Goal: Information Seeking & Learning: Learn about a topic

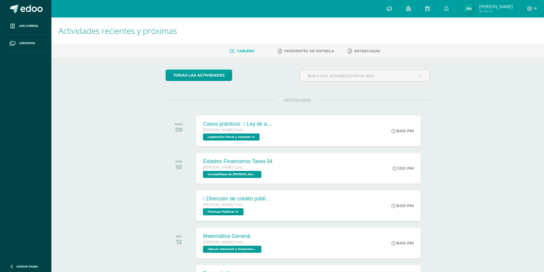
click at [448, 80] on div "Actividades recientes y próximas Tablero Pendientes de entrega Entregadas todas…" at bounding box center [297, 194] width 492 height 352
click at [525, 156] on div "Actividades recientes y próximas Tablero Pendientes de entrega Entregadas todas…" at bounding box center [297, 194] width 492 height 352
click at [70, 134] on div "Actividades recientes y próximas Tablero Pendientes de entrega Entregadas todas…" at bounding box center [297, 194] width 492 height 352
click at [453, 170] on div "Actividades recientes y próximas Tablero Pendientes de entrega Entregadas todas…" at bounding box center [297, 194] width 492 height 352
click at [374, 137] on div "Casos prácticos:  Ley de actualización tributaria.  Ley del IVA. Quinto Perit…" at bounding box center [308, 130] width 227 height 31
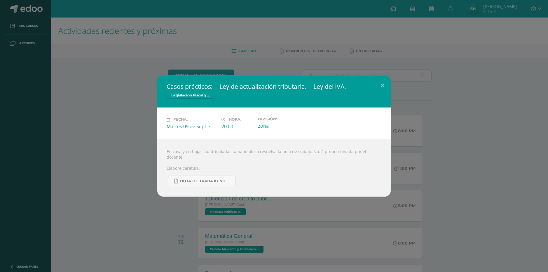
click at [355, 139] on div "Fecha: Martes 09 de Septiembre Hora: 20:00 División: zona" at bounding box center [273, 122] width 233 height 31
click at [141, 184] on div "Casos prácticos:  Ley de actualización tributaria.  Ley del IVA. Legislación …" at bounding box center [273, 135] width 543 height 121
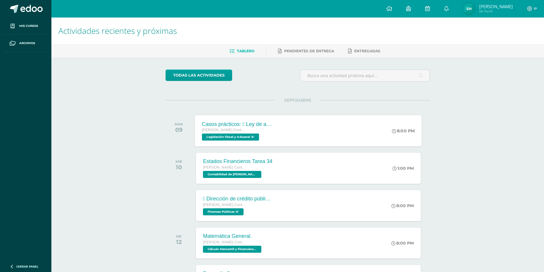
click at [235, 135] on span "Legislación Fiscal y Aduanal 'A'" at bounding box center [230, 136] width 57 height 7
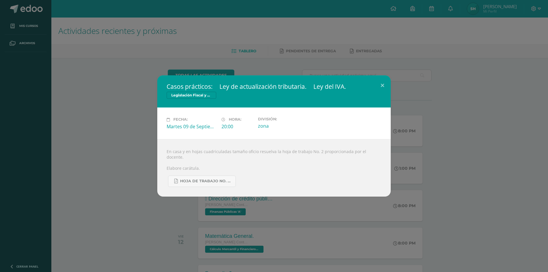
click at [112, 142] on div "Casos prácticos:  Ley de actualización tributaria.  Ley del IVA. Legislación …" at bounding box center [273, 135] width 543 height 121
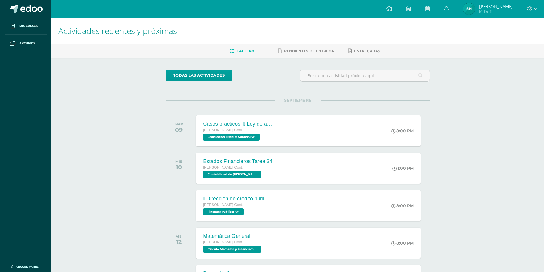
click at [426, 170] on div "MIÉ 10 Estados Financieros Tarea 34 [PERSON_NAME] con Orientación en Computació…" at bounding box center [297, 168] width 264 height 33
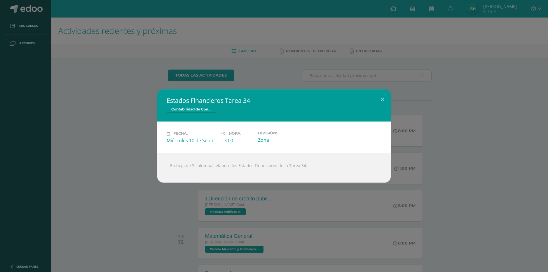
click at [106, 137] on div "Estados Financieros Tarea 34 Contabilidad de Costos Fecha: [DATE] Hora: 13:00 D…" at bounding box center [273, 135] width 543 height 93
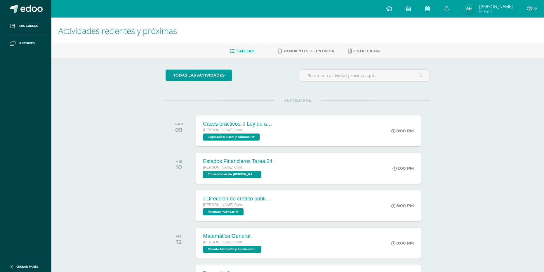
click at [452, 130] on div "Actividades recientes y próximas Tablero Pendientes de entrega Entregadas todas…" at bounding box center [297, 194] width 492 height 352
click at [469, 130] on div "Actividades recientes y próximas Tablero Pendientes de entrega Entregadas todas…" at bounding box center [297, 194] width 492 height 352
click at [441, 138] on div "Actividades recientes y próximas Tablero Pendientes de entrega Entregadas todas…" at bounding box center [297, 194] width 492 height 352
